Goal: Browse casually: Explore the website without a specific task or goal

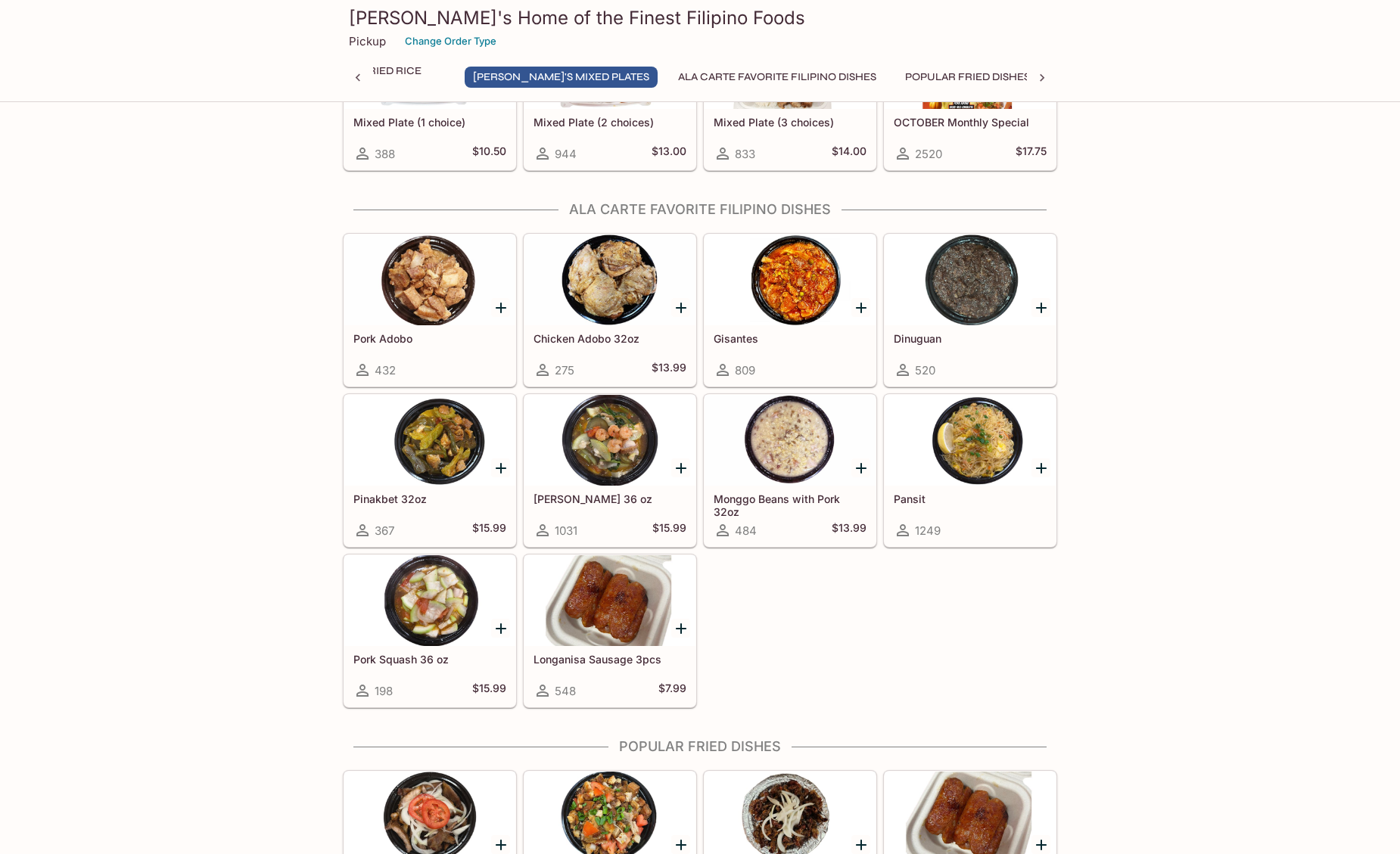
click at [1039, 468] on icon "Add Pansit" at bounding box center [1041, 469] width 11 height 11
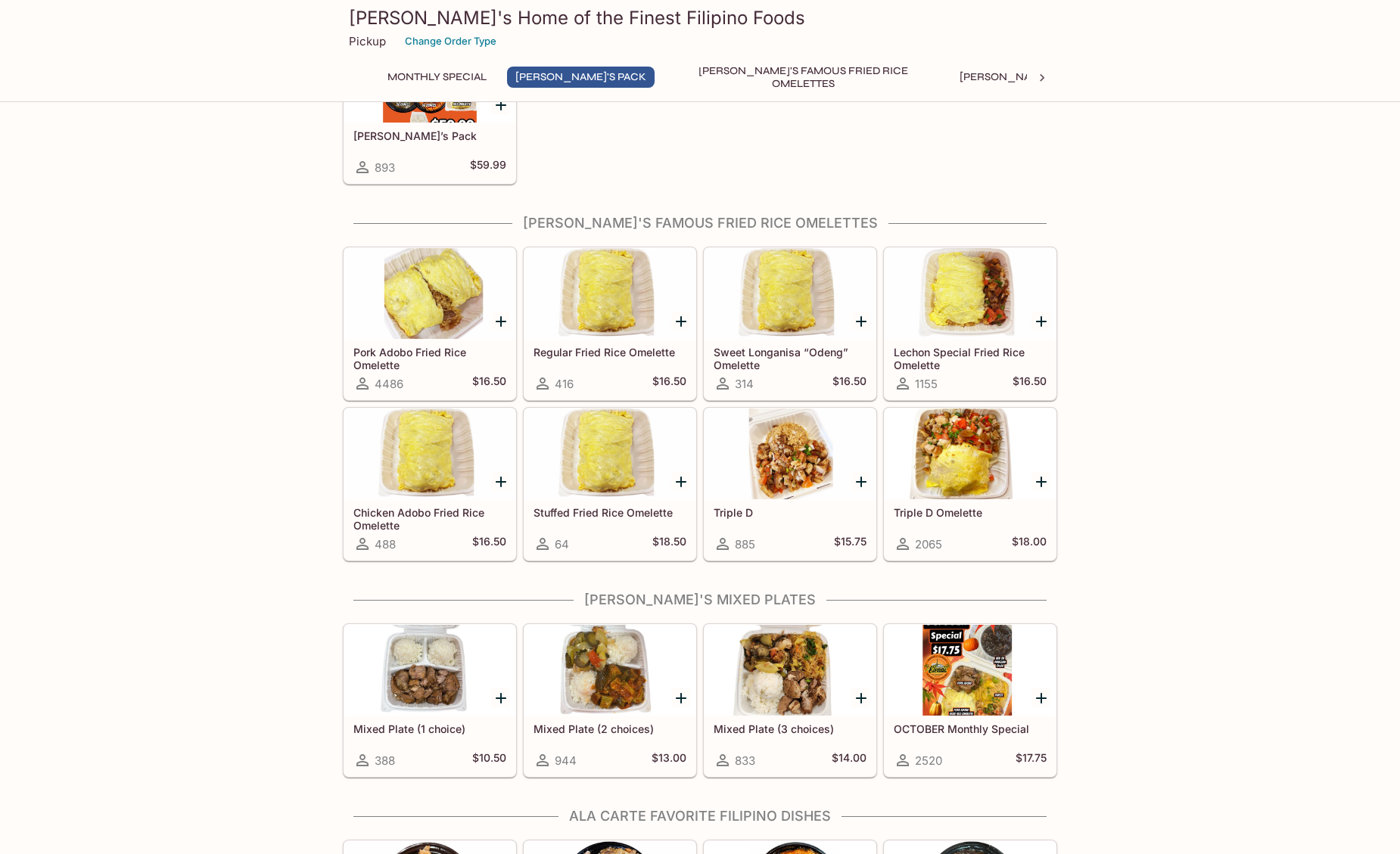
click at [798, 468] on div at bounding box center [790, 453] width 171 height 91
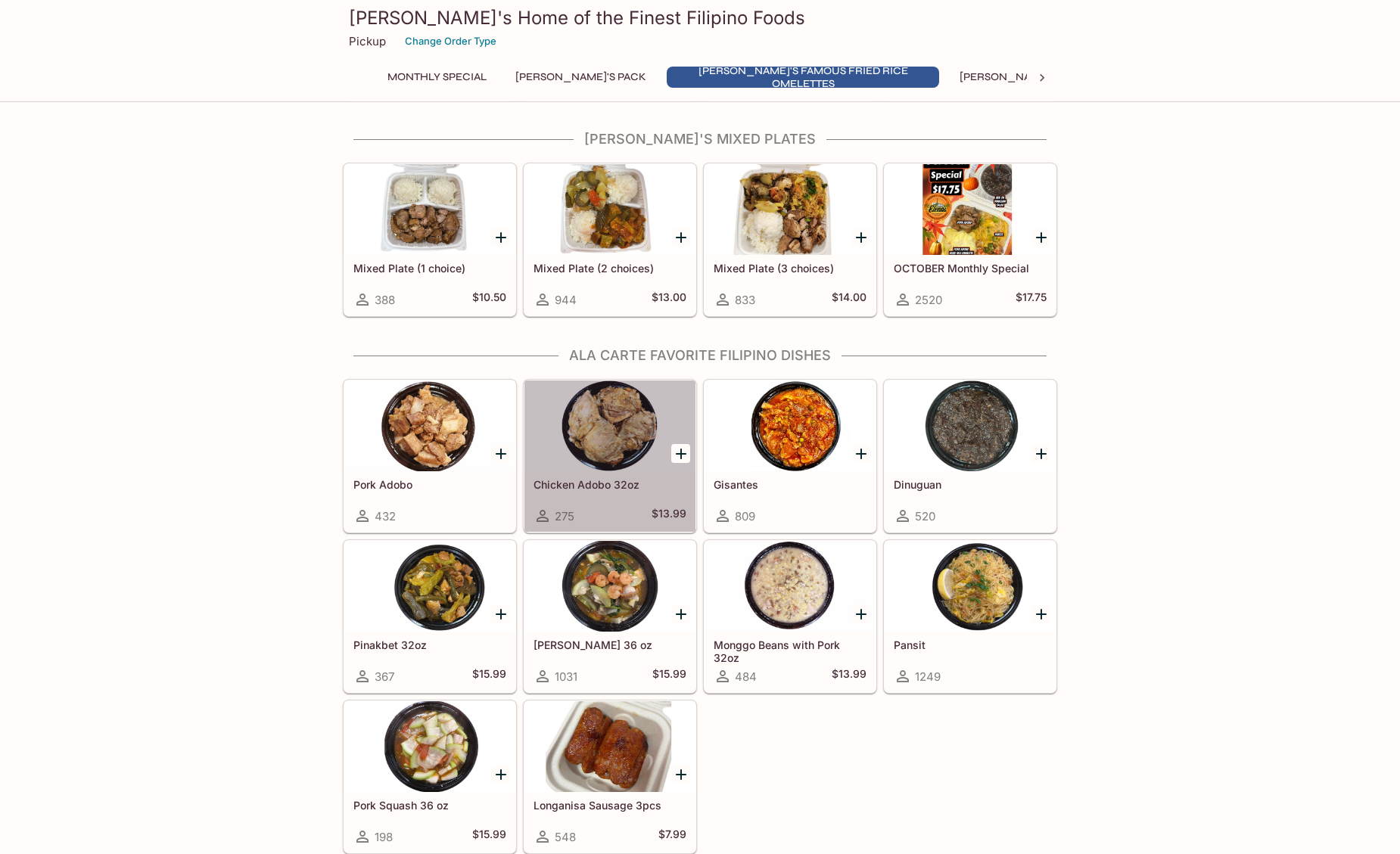
click at [598, 424] on div at bounding box center [610, 426] width 171 height 91
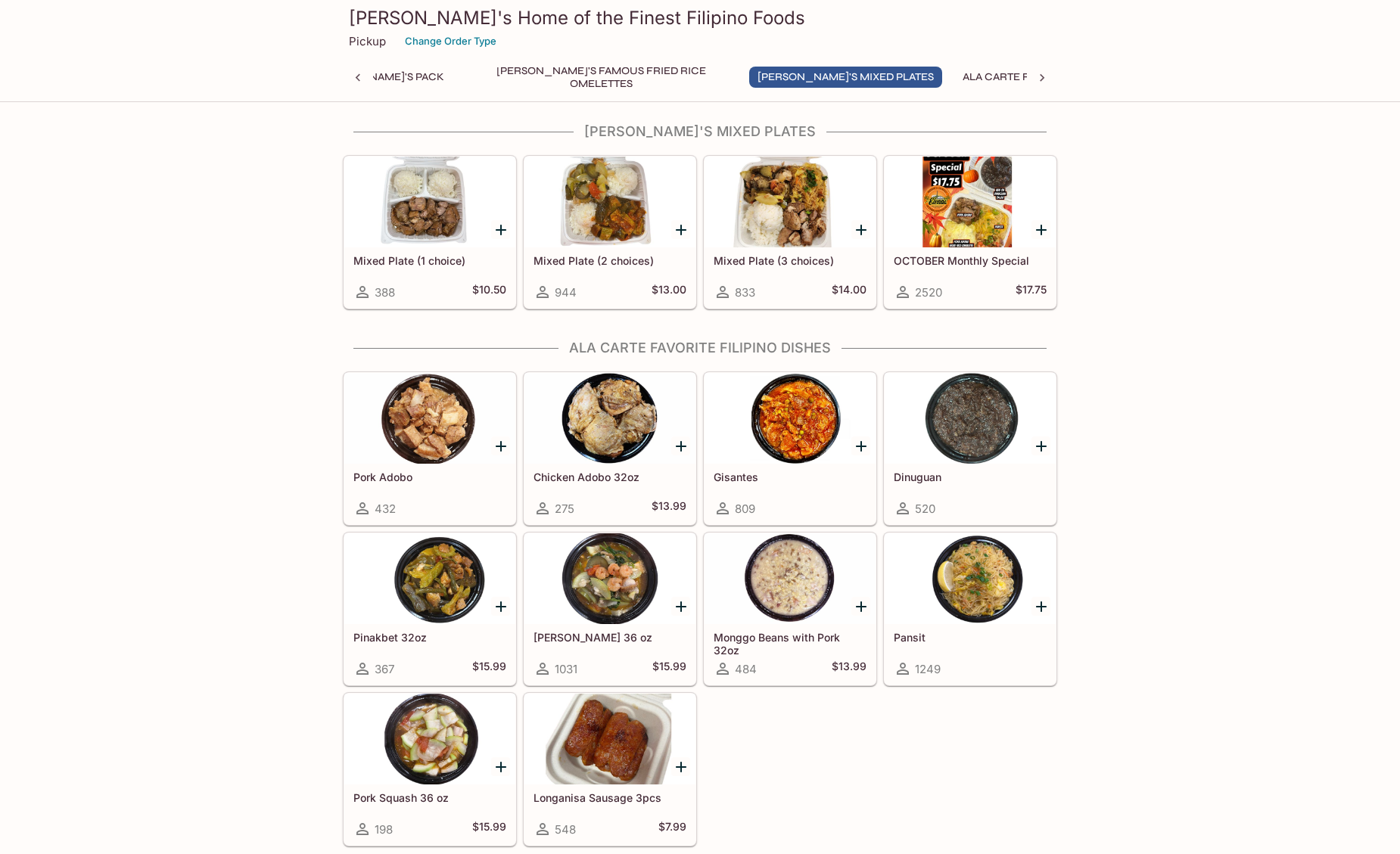
click at [792, 414] on div at bounding box center [790, 418] width 171 height 91
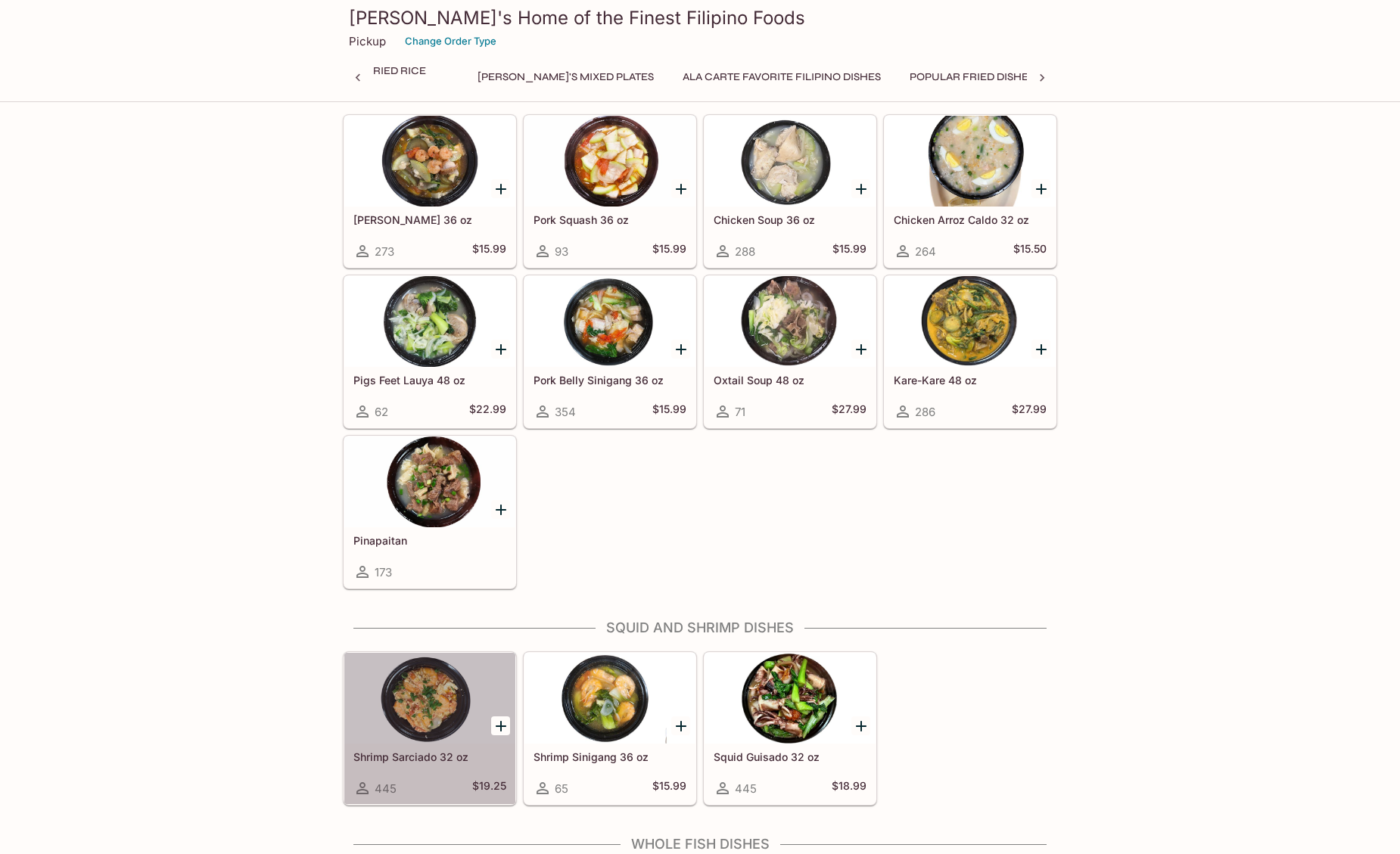
click at [414, 706] on div at bounding box center [430, 698] width 171 height 91
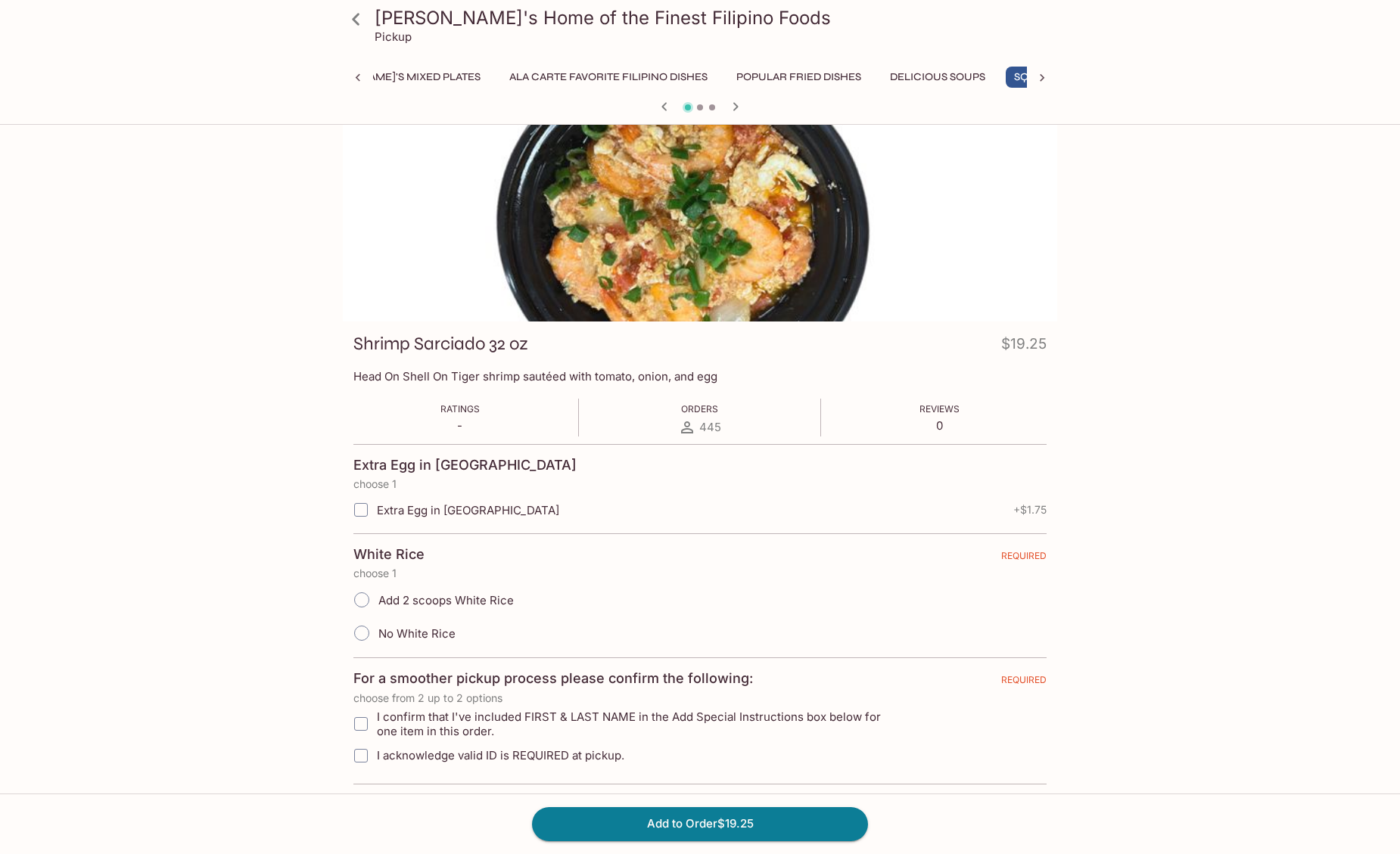
scroll to position [30, 0]
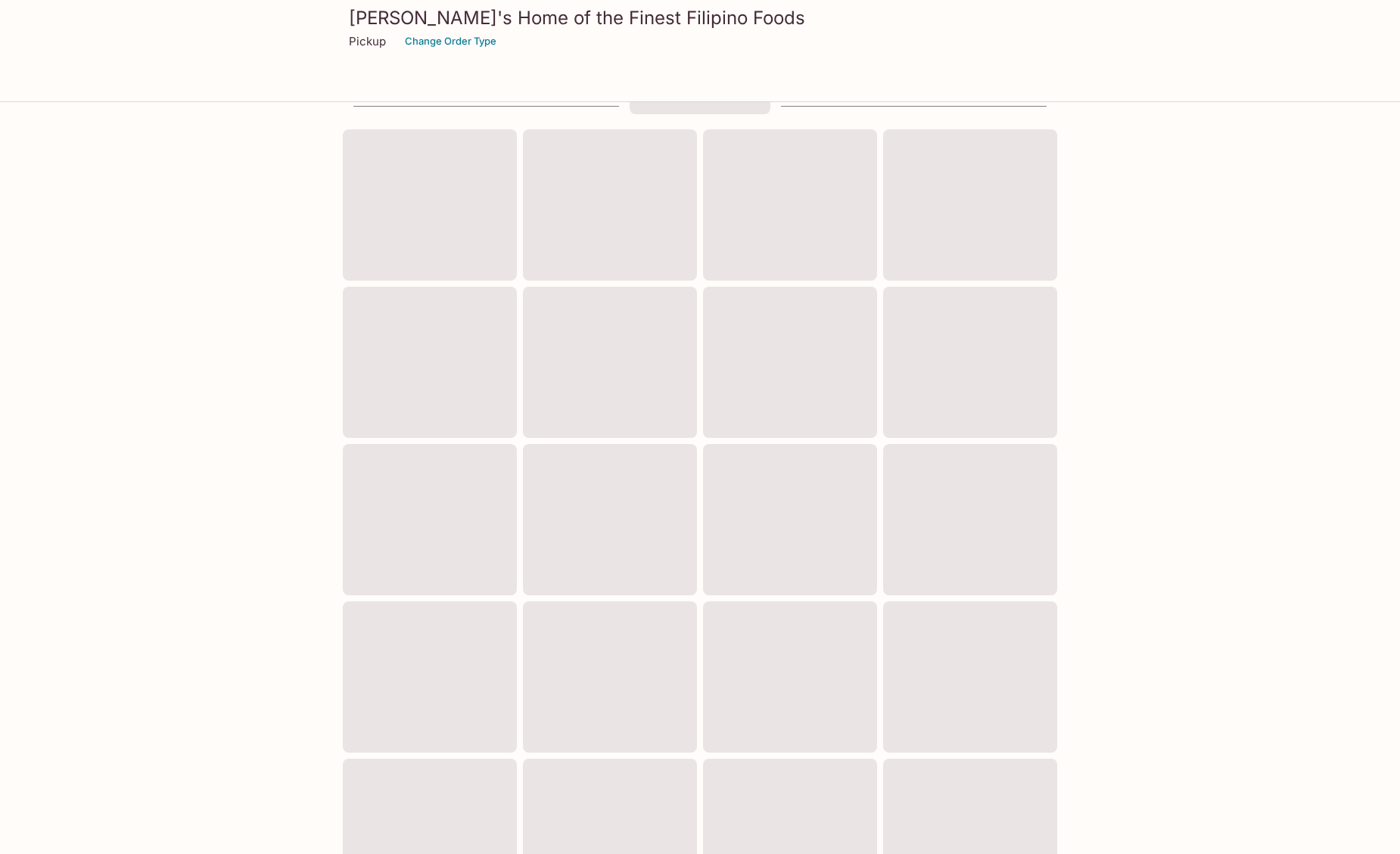
scroll to position [243, 0]
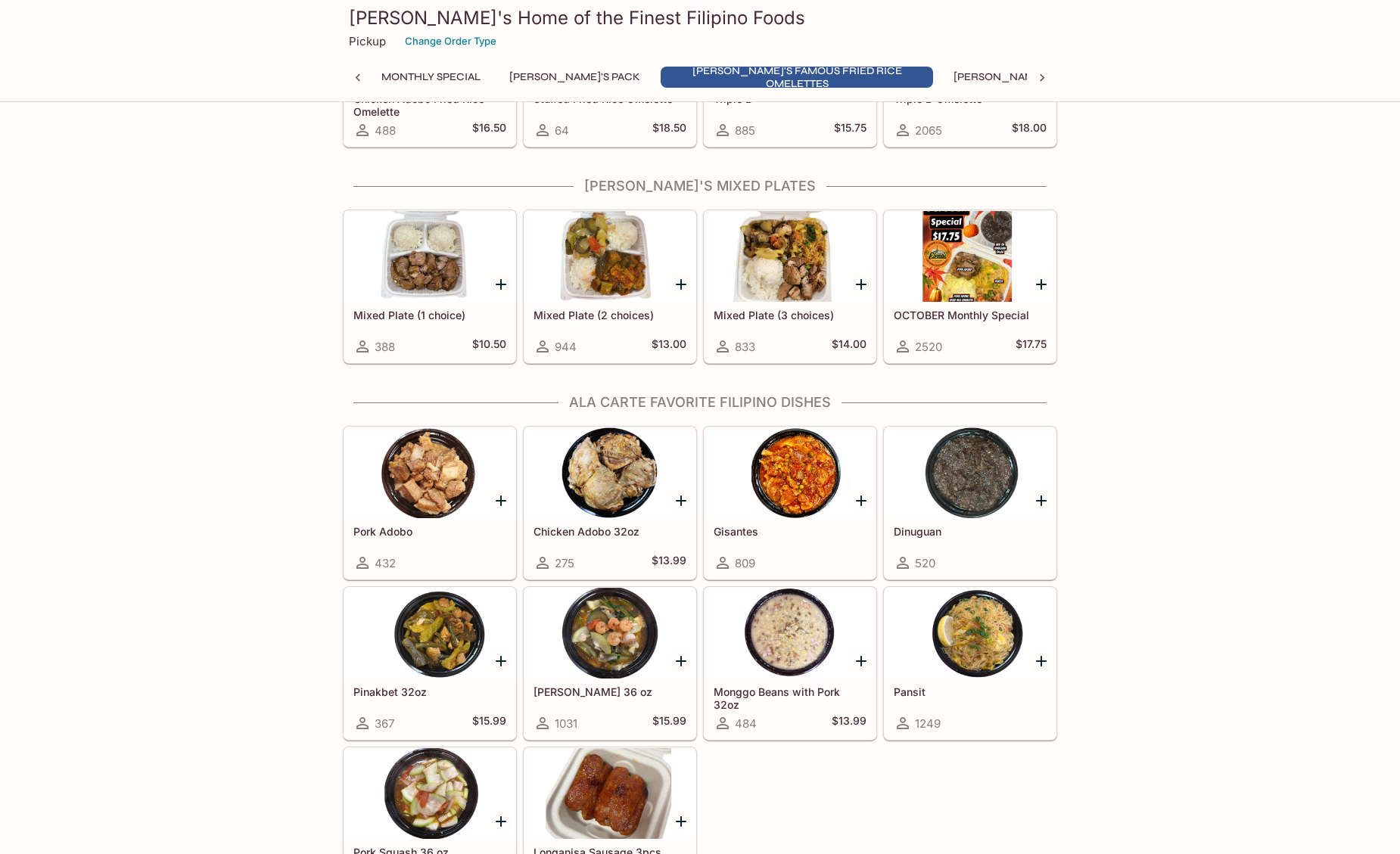
click at [439, 471] on div at bounding box center [430, 472] width 171 height 91
